Goal: Task Accomplishment & Management: Use online tool/utility

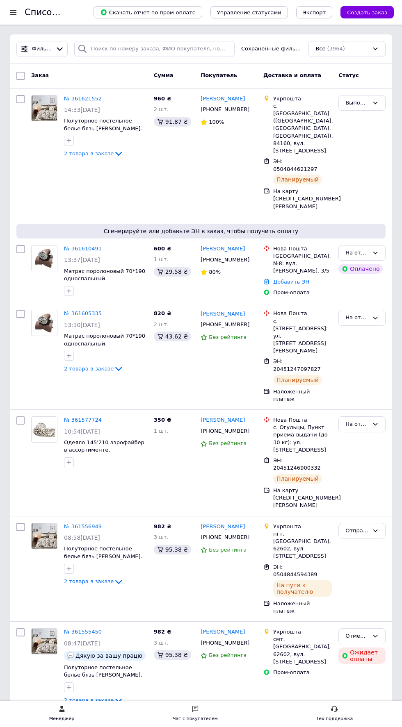
click at [82, 246] on link "№ 361610491" at bounding box center [83, 249] width 38 height 6
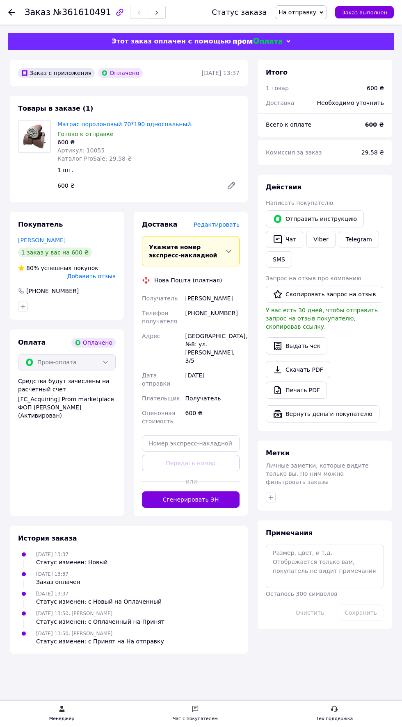
click at [194, 492] on button "Сгенерировать ЭН" at bounding box center [191, 500] width 98 height 16
